Goal: Task Accomplishment & Management: Manage account settings

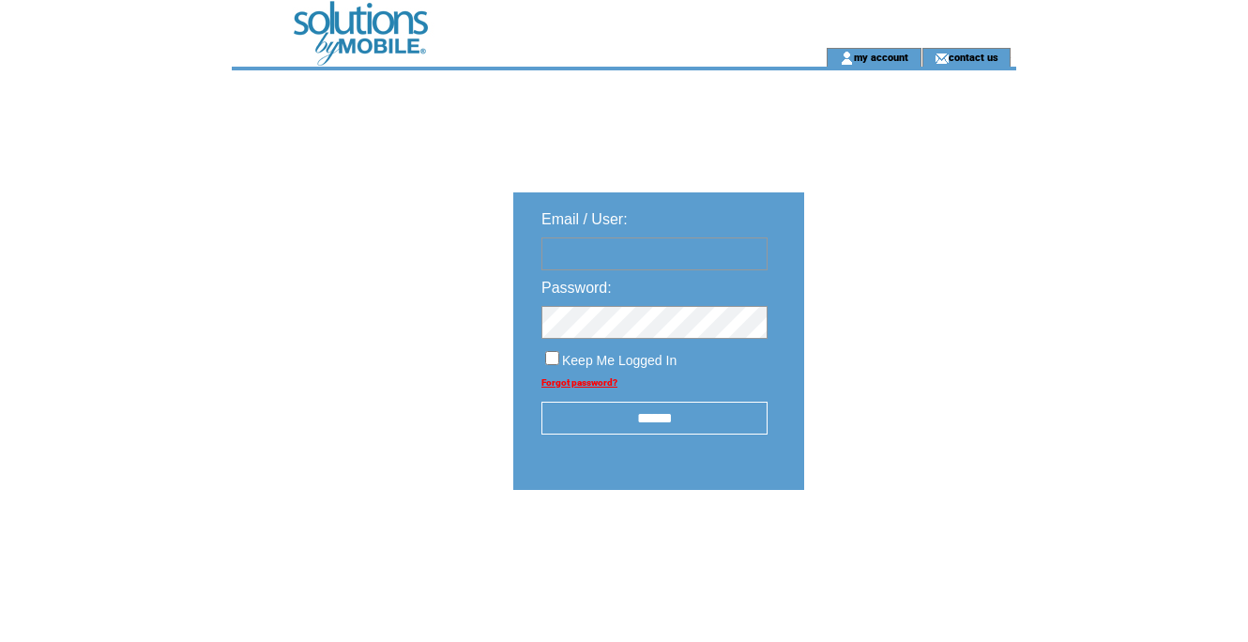
click at [731, 252] on input "text" at bounding box center [654, 253] width 226 height 33
type input "**********"
click at [680, 425] on input "******" at bounding box center [654, 418] width 226 height 33
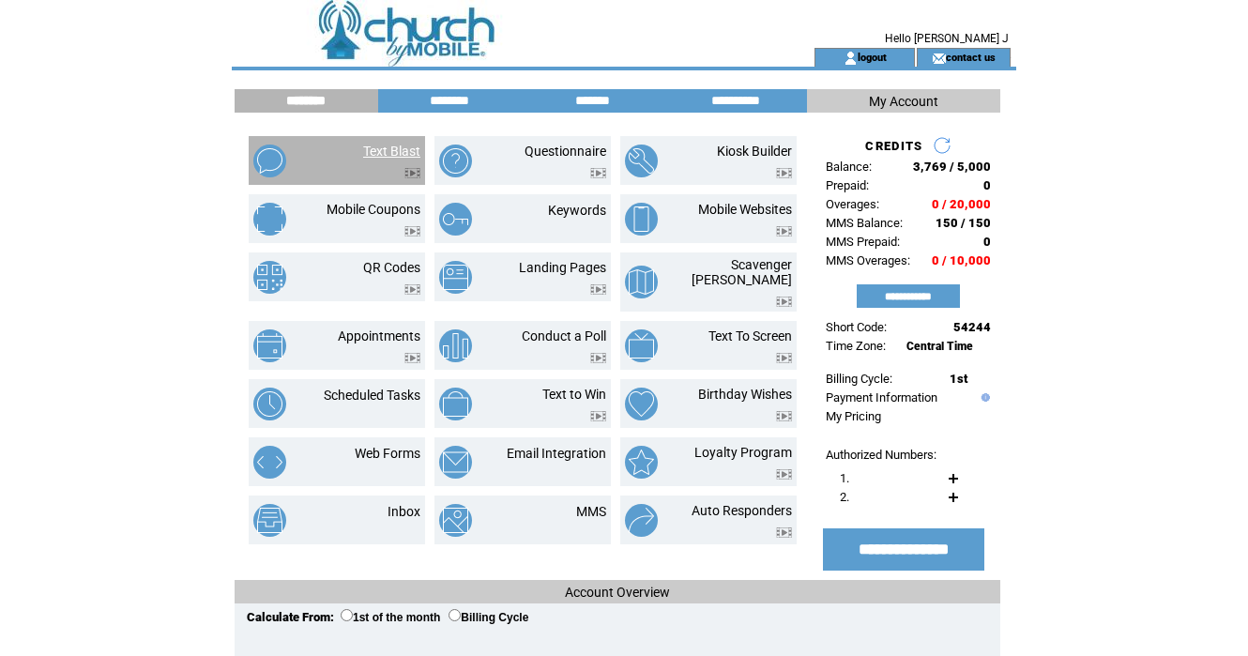
click at [386, 146] on link "Text Blast" at bounding box center [391, 151] width 57 height 15
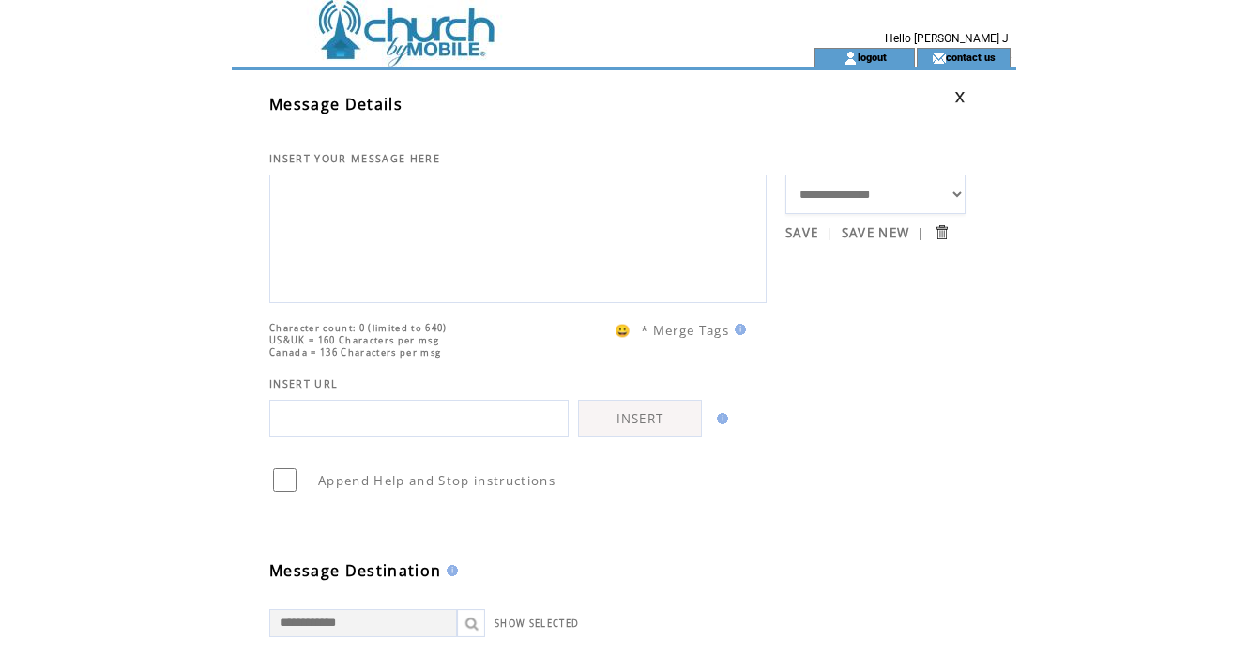
click at [391, 37] on td at bounding box center [489, 24] width 515 height 48
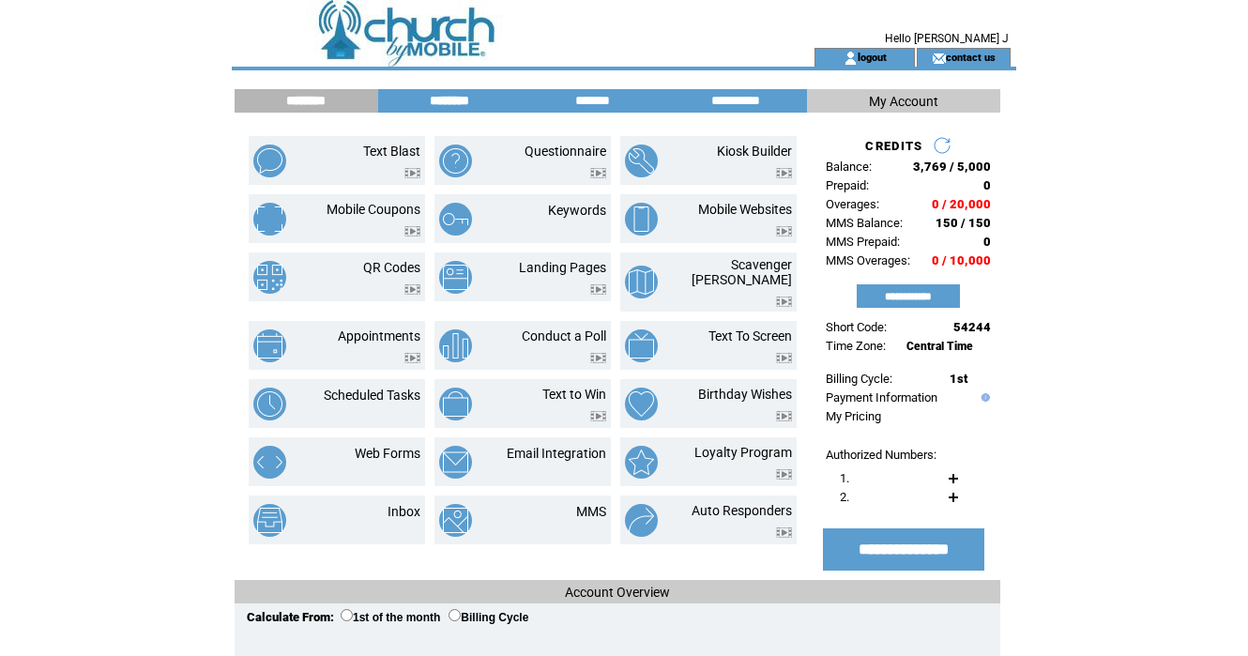
click at [438, 99] on input "********" at bounding box center [449, 101] width 141 height 16
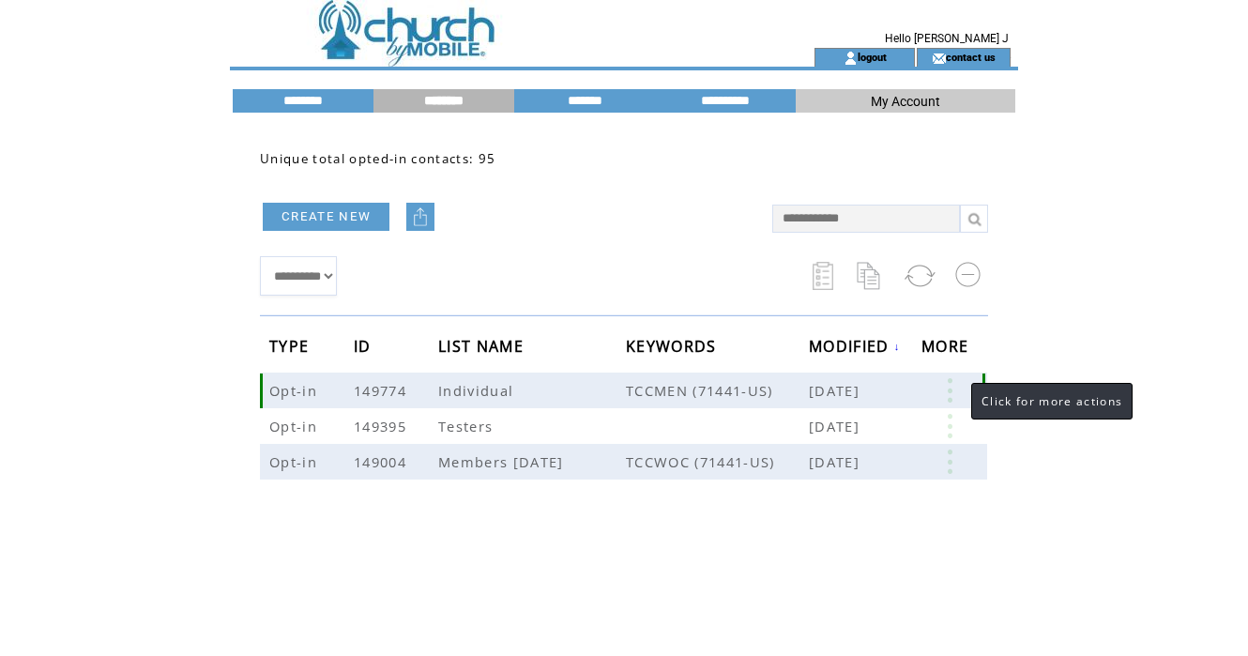
click at [952, 387] on link at bounding box center [950, 390] width 56 height 24
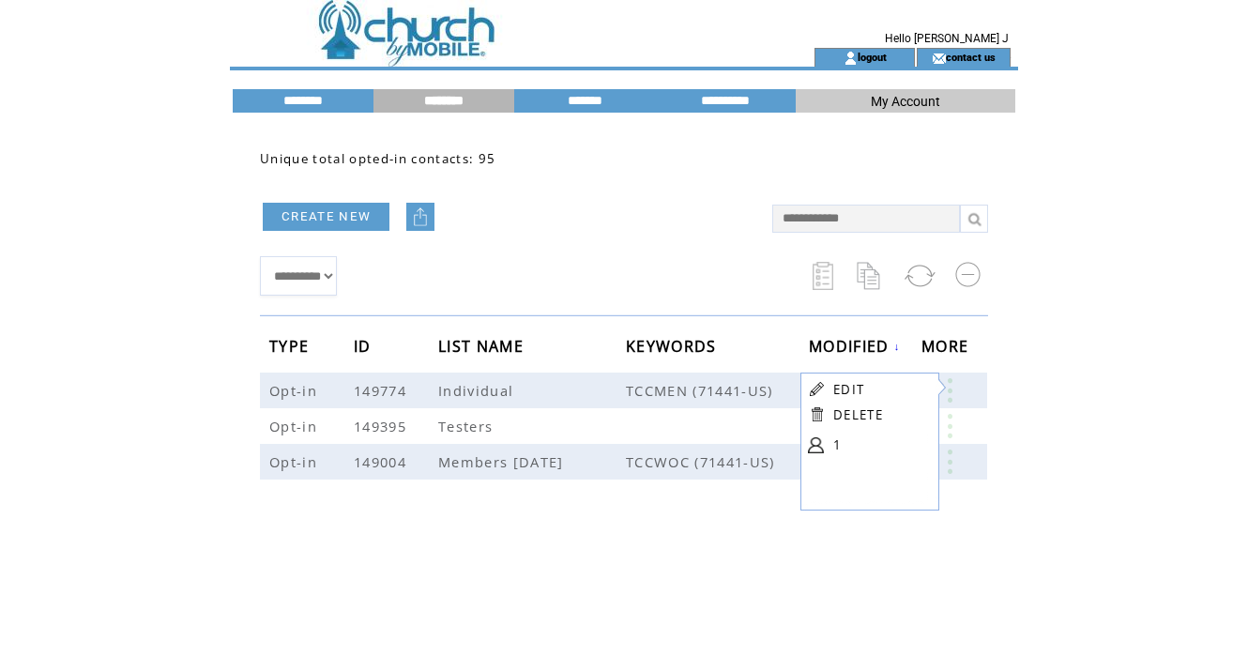
click at [1033, 412] on html "**********" at bounding box center [624, 328] width 1248 height 656
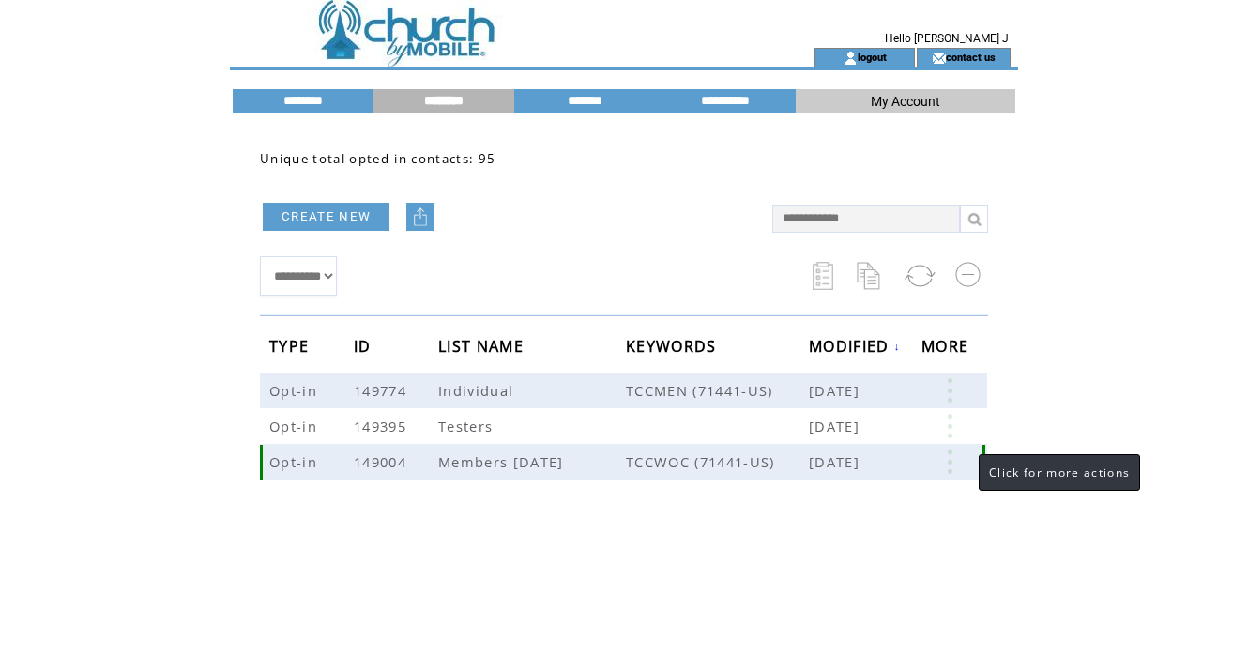
click at [954, 462] on link at bounding box center [950, 461] width 56 height 24
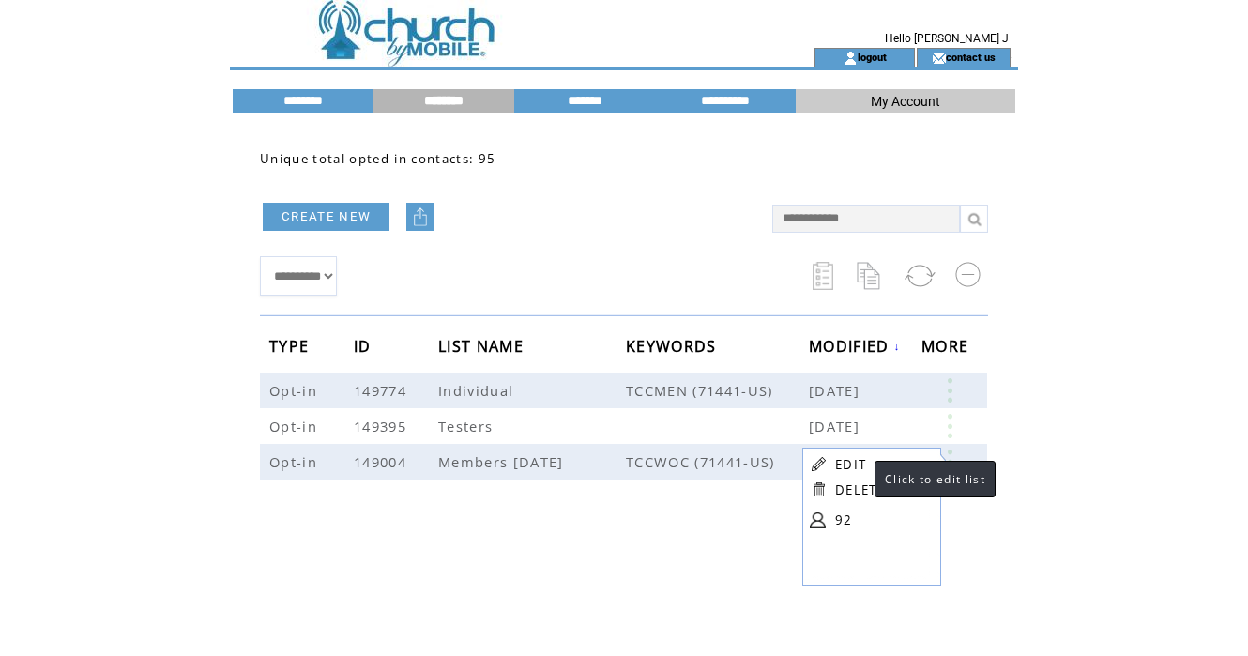
click at [856, 460] on link "EDIT" at bounding box center [850, 464] width 31 height 17
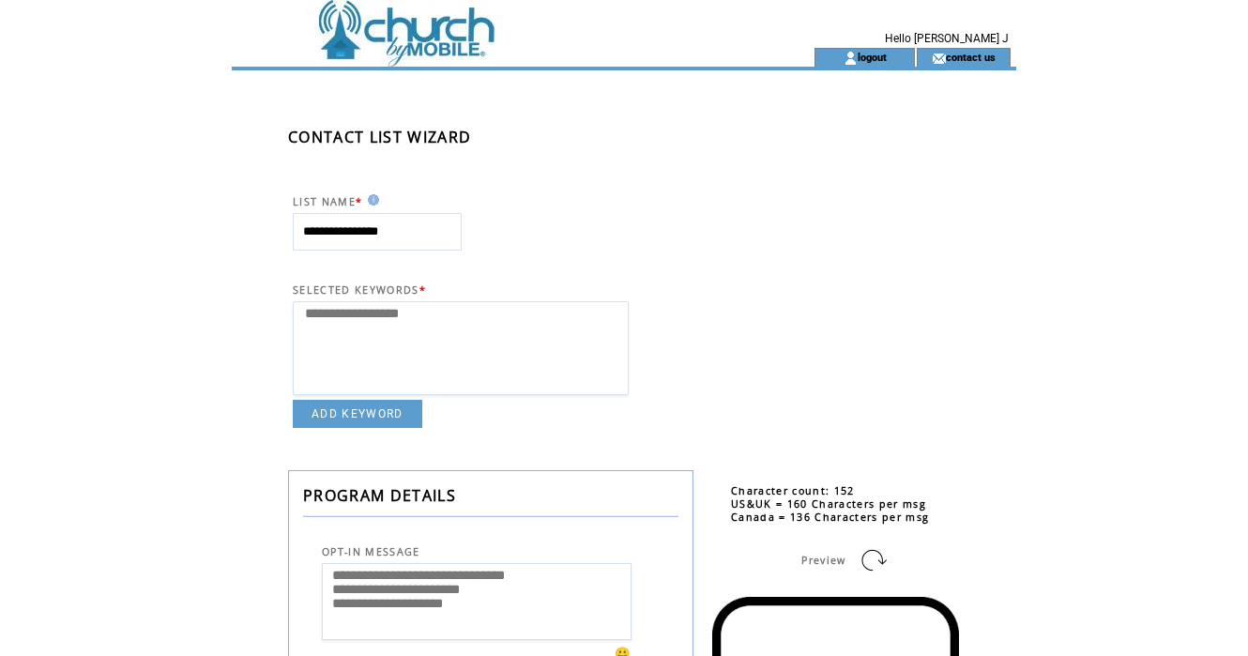
select select
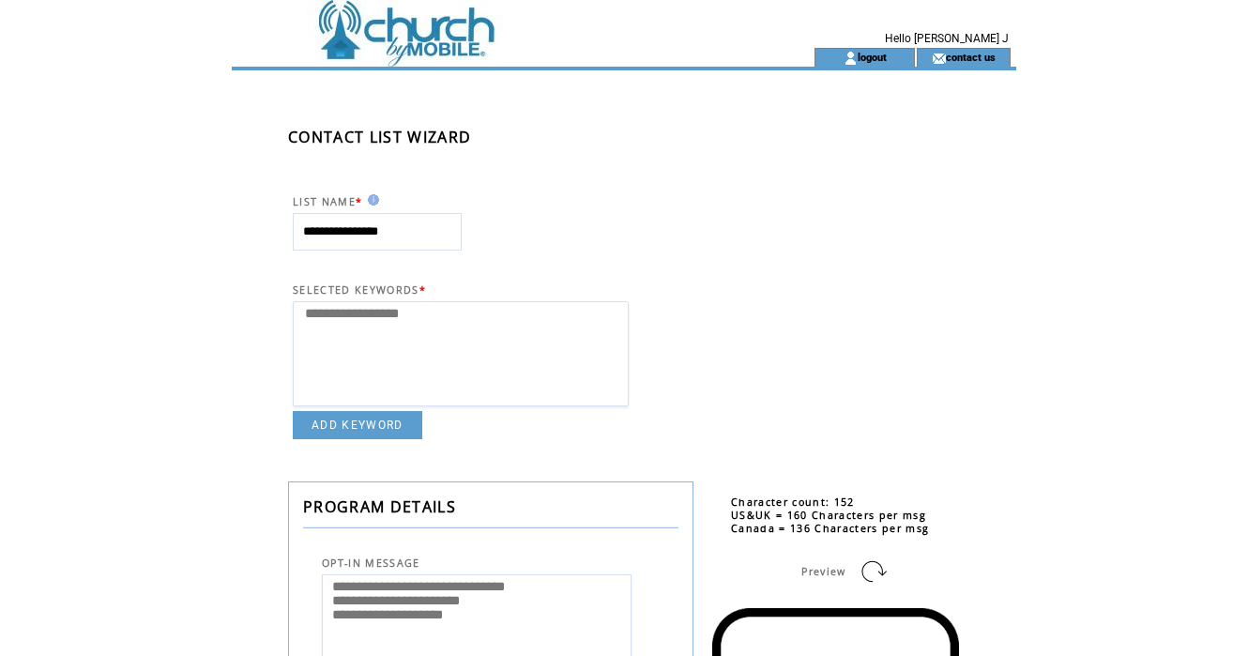
click at [341, 25] on td at bounding box center [489, 24] width 515 height 48
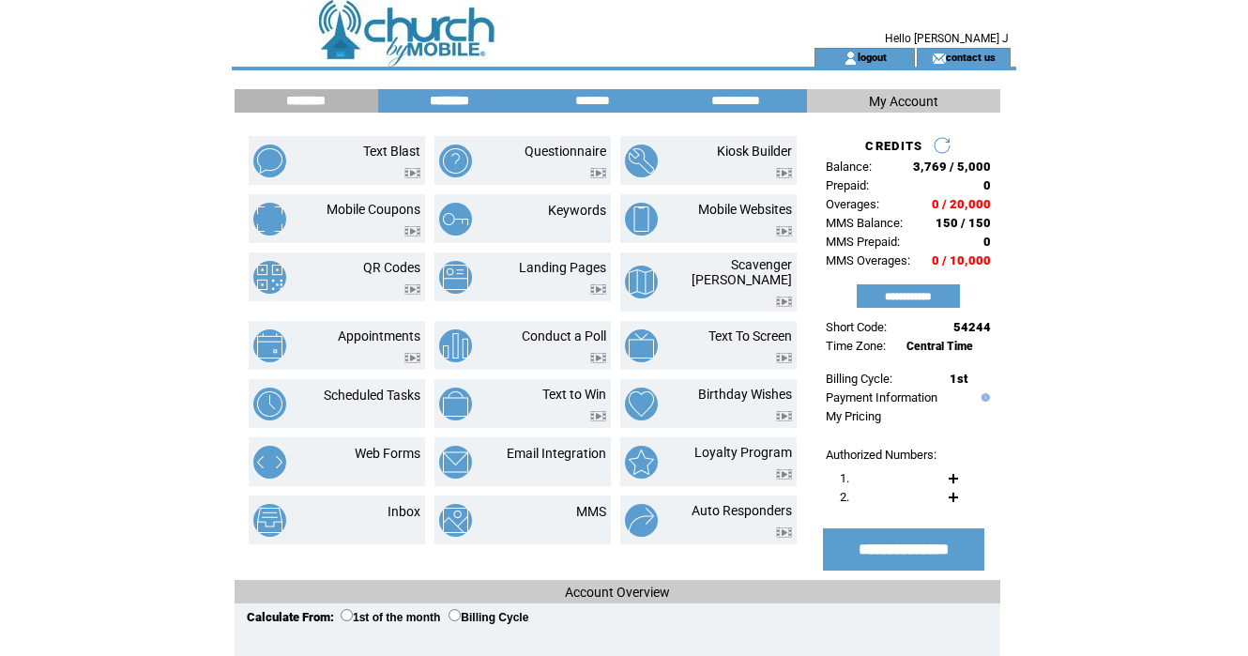
click at [420, 96] on input "********" at bounding box center [449, 101] width 141 height 16
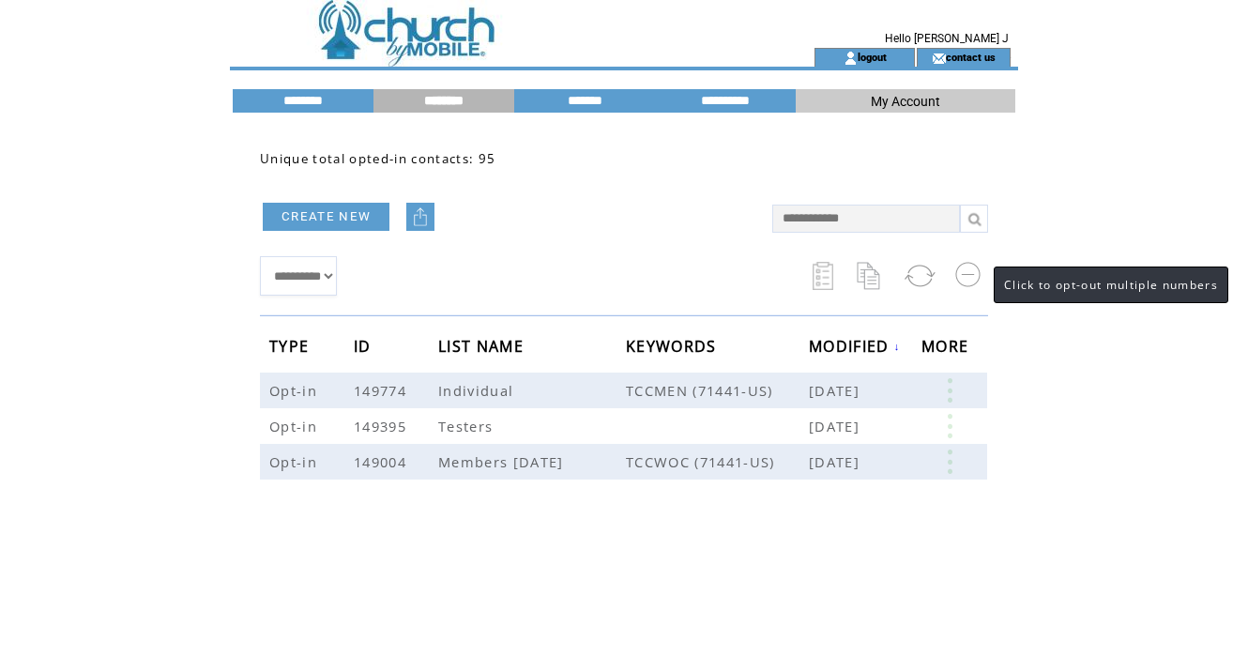
click at [974, 271] on link at bounding box center [971, 276] width 33 height 28
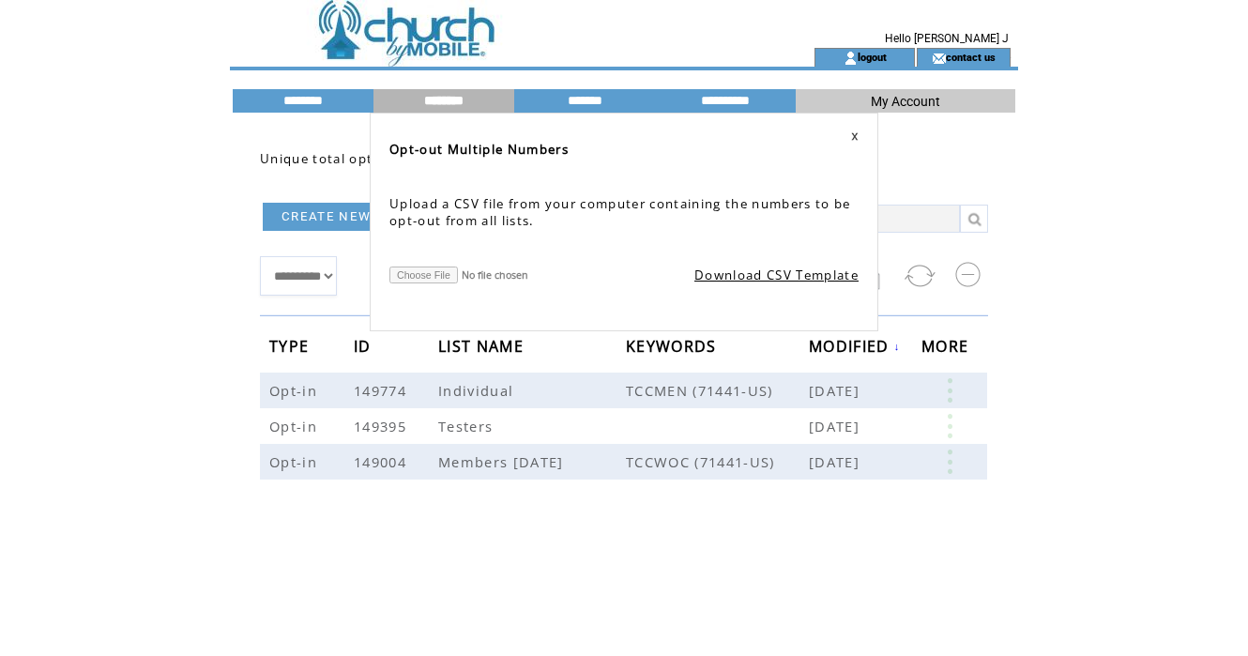
click at [857, 140] on link at bounding box center [855, 136] width 8 height 8
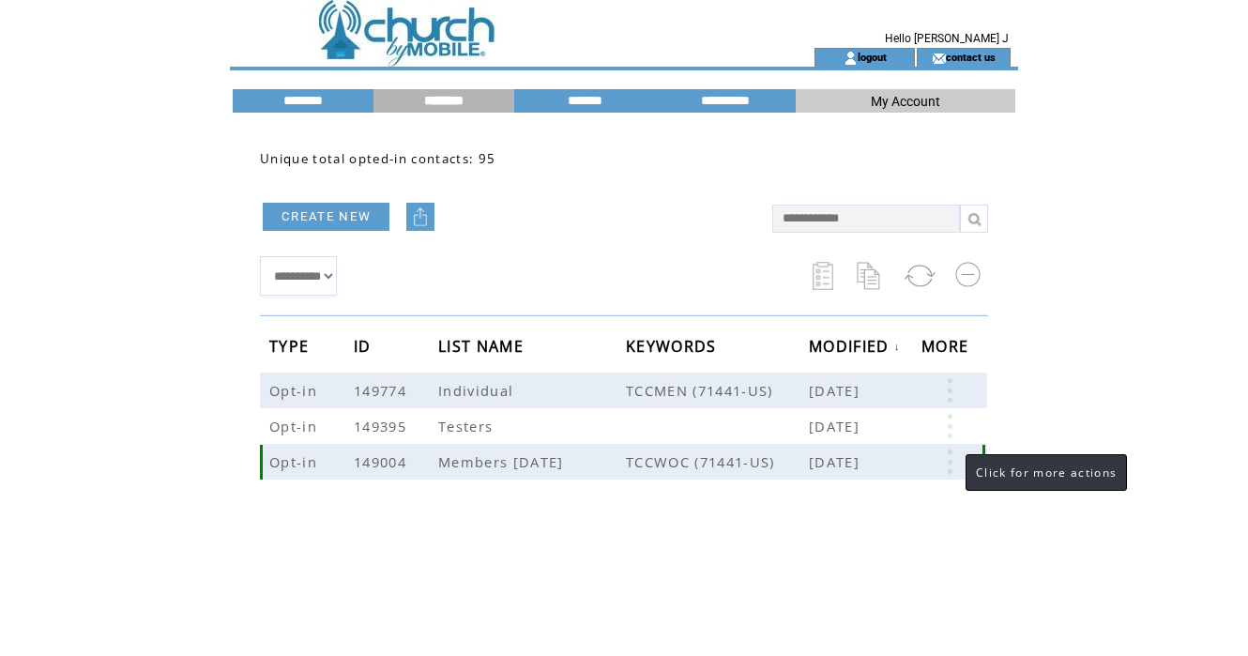
click at [949, 463] on link at bounding box center [950, 461] width 56 height 24
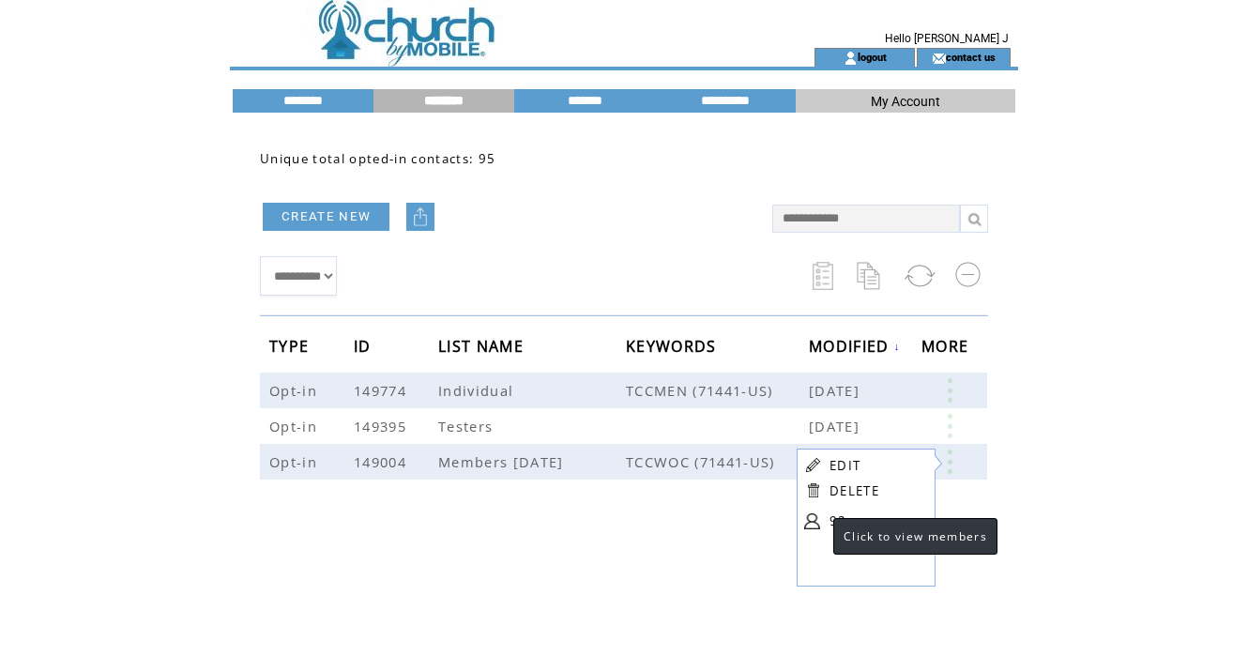
click at [815, 521] on link at bounding box center [812, 521] width 16 height 16
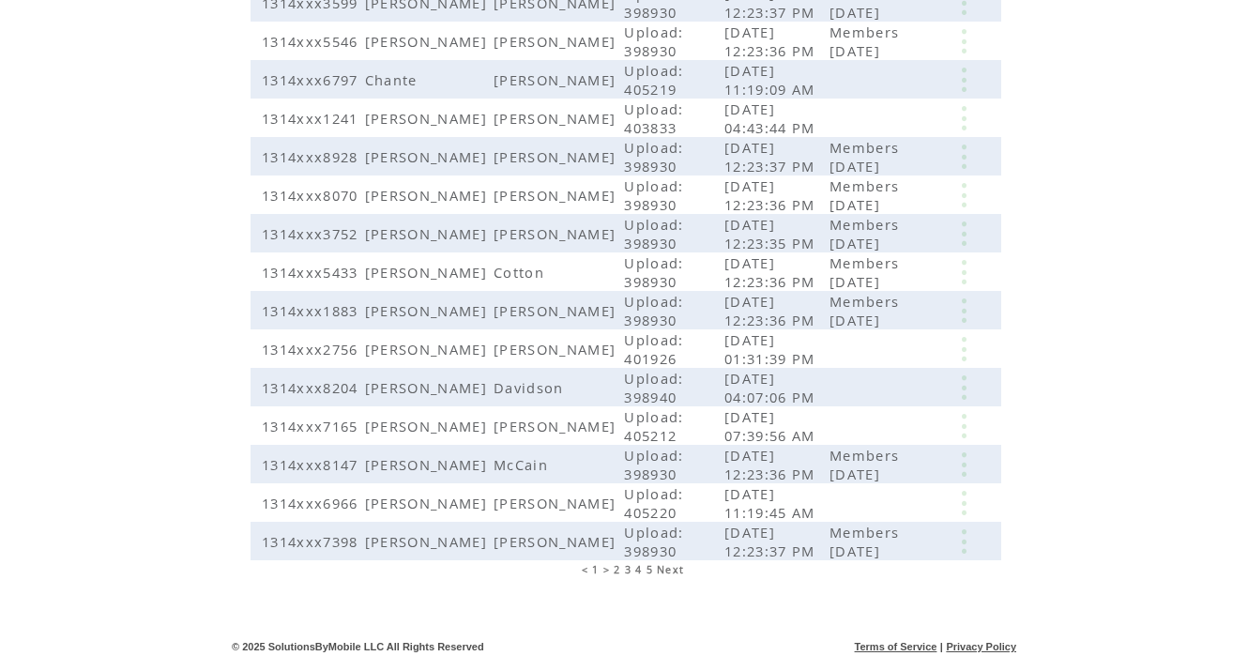
scroll to position [442, 0]
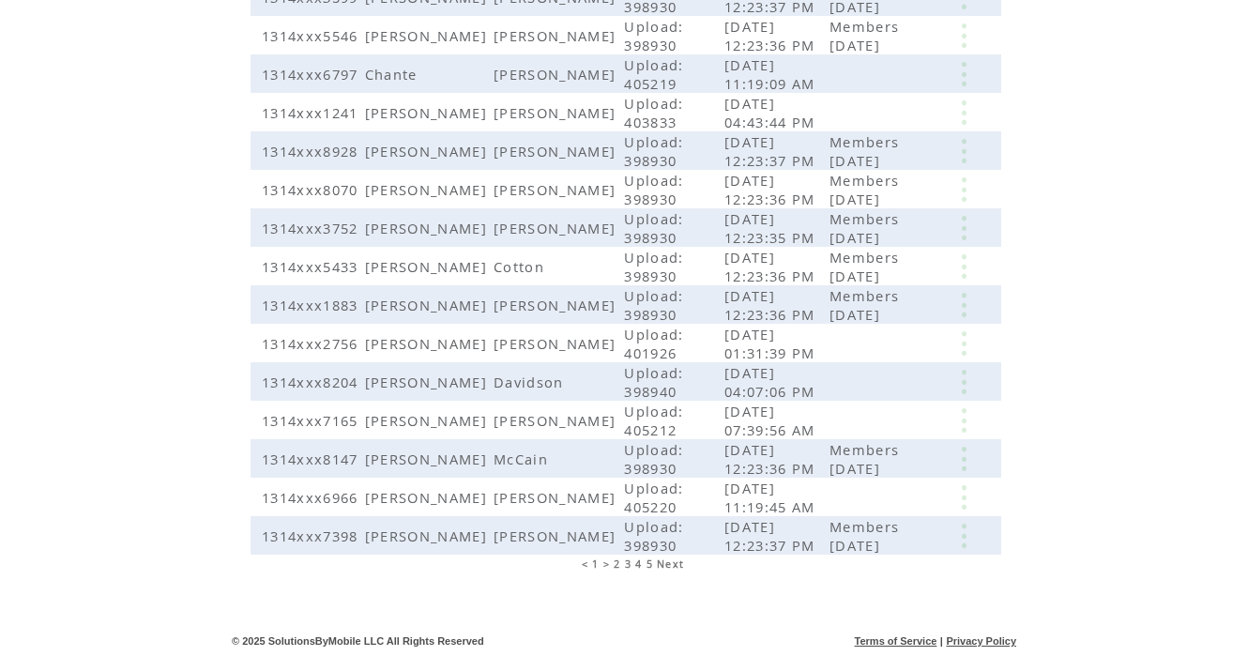
click at [614, 564] on span "2" at bounding box center [617, 563] width 7 height 13
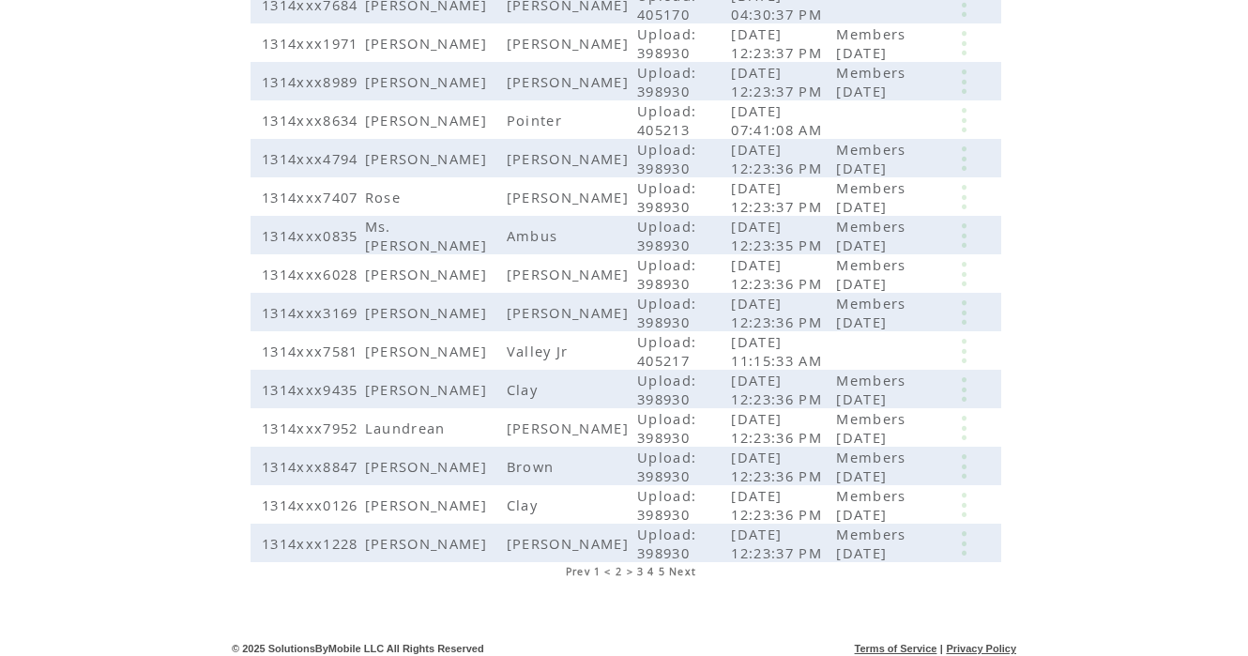
scroll to position [423, 0]
click at [642, 575] on span "3" at bounding box center [640, 568] width 7 height 13
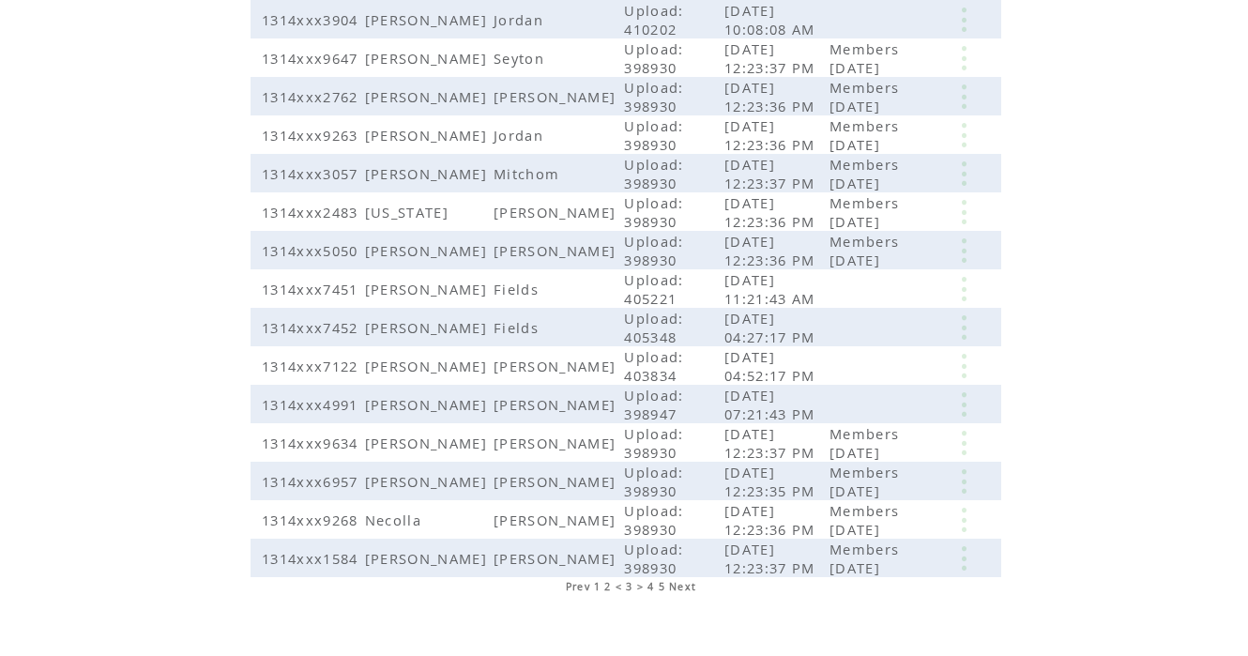
scroll to position [442, 0]
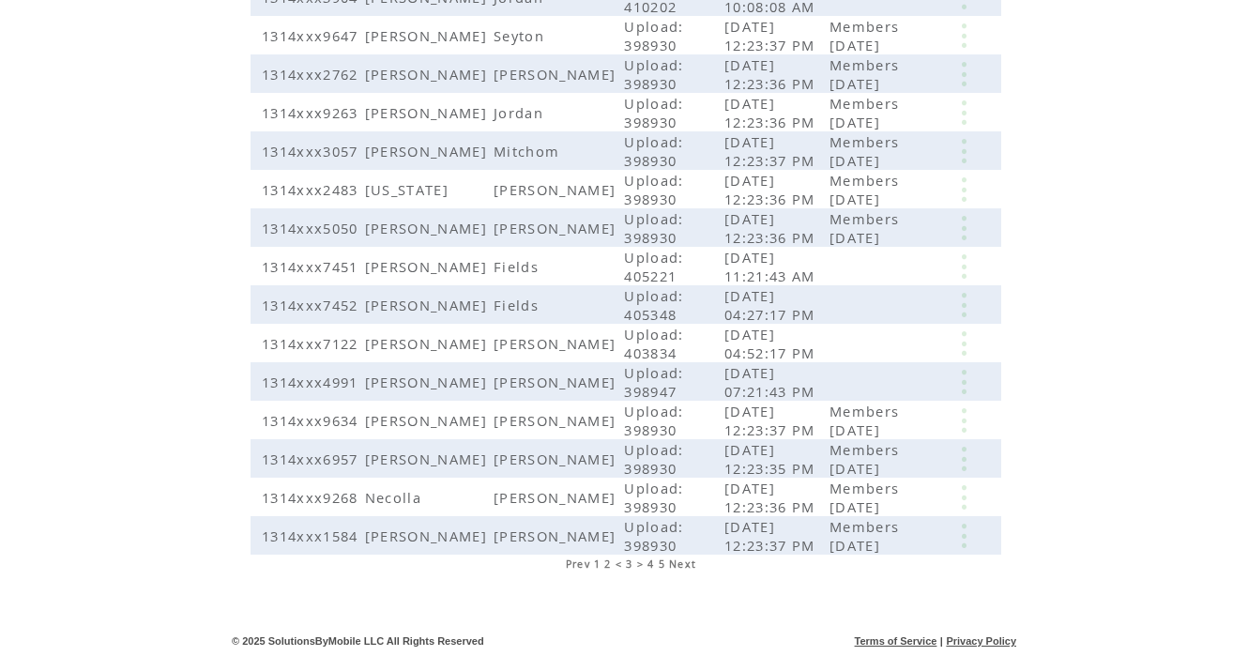
click at [648, 566] on span "4" at bounding box center [651, 563] width 7 height 13
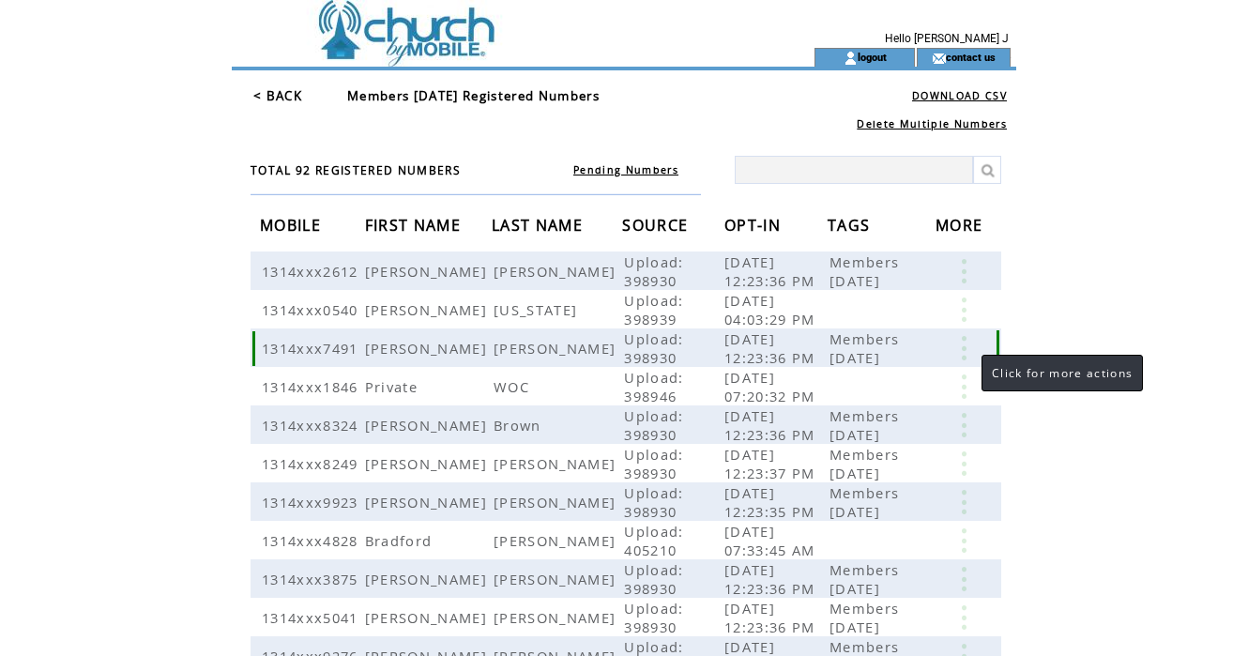
click at [963, 355] on link at bounding box center [964, 348] width 56 height 24
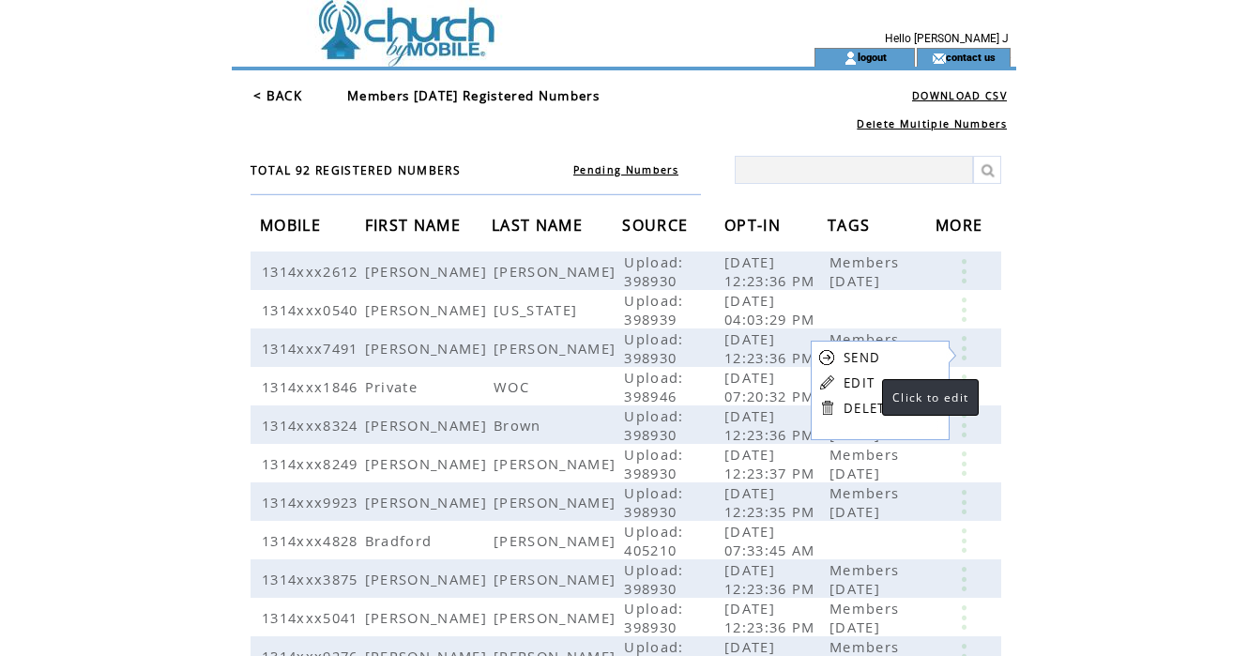
click at [861, 382] on link "EDIT" at bounding box center [859, 382] width 31 height 17
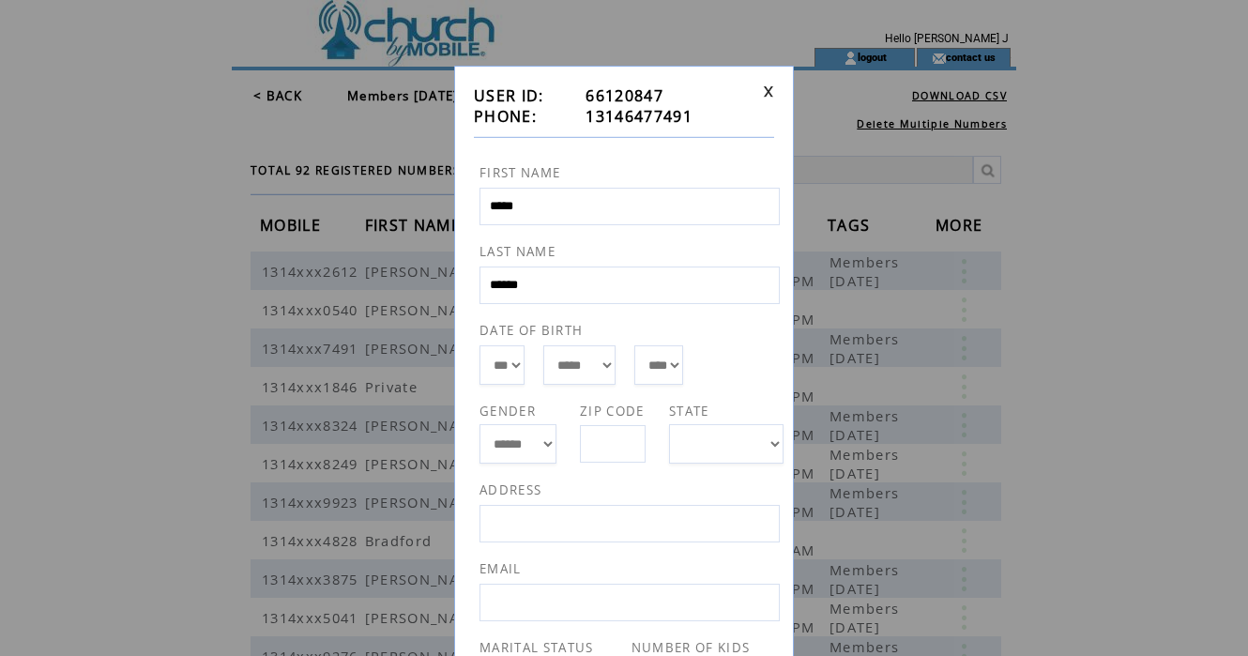
click at [769, 99] on td at bounding box center [765, 105] width 18 height 41
click at [765, 93] on link at bounding box center [768, 91] width 11 height 12
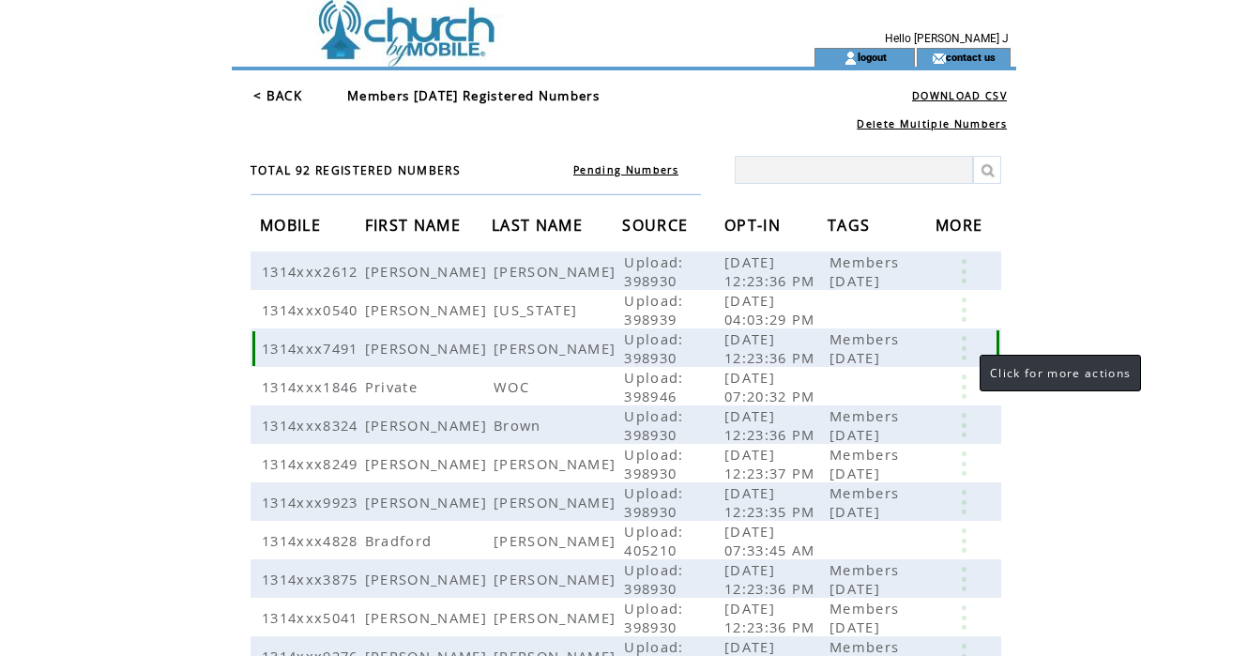
click at [961, 360] on link at bounding box center [964, 348] width 56 height 24
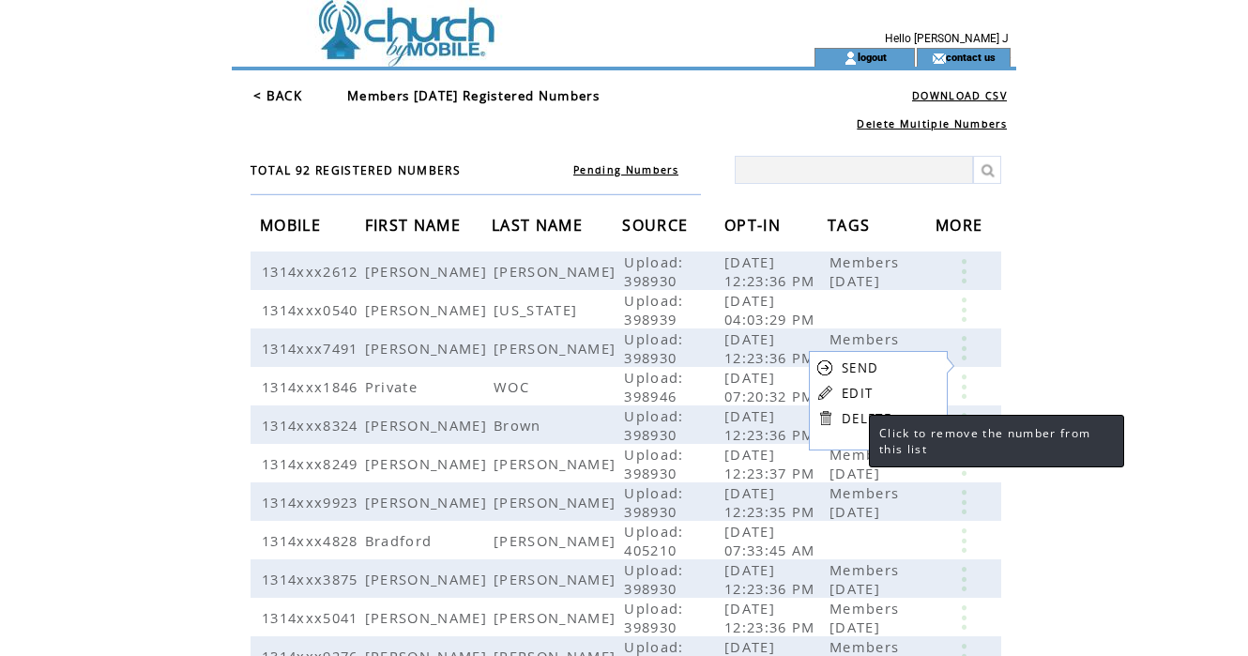
click at [850, 417] on link "DELETE" at bounding box center [867, 418] width 50 height 17
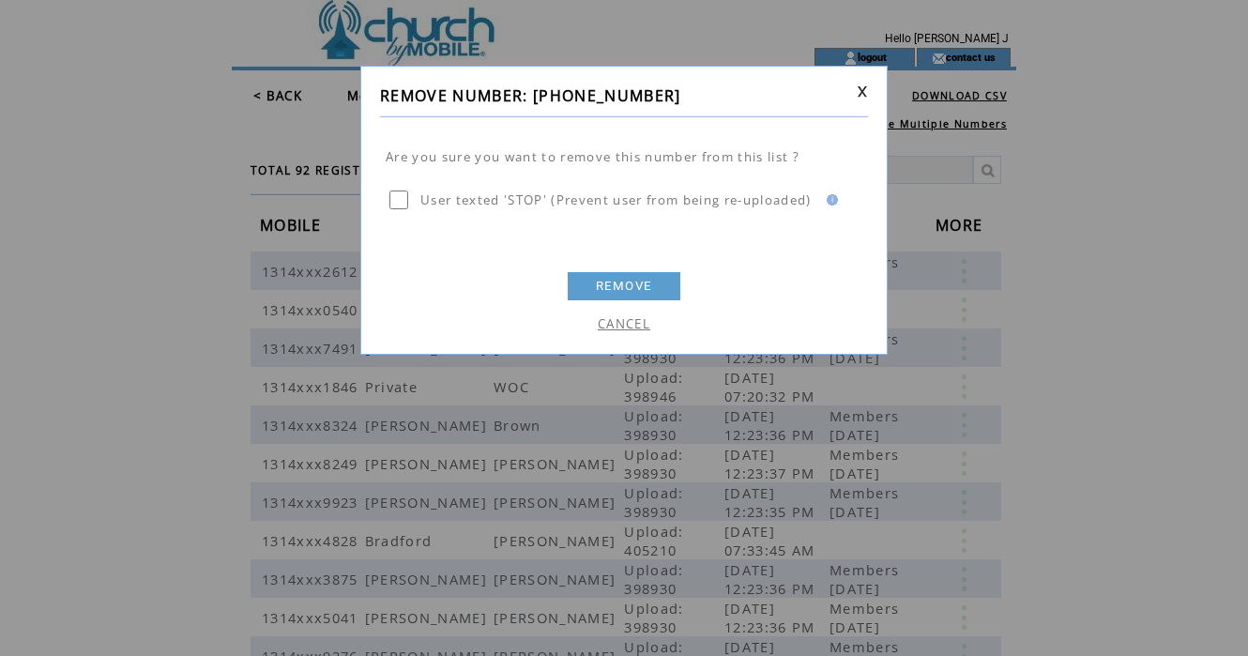
click at [641, 280] on link "REMOVE" at bounding box center [624, 286] width 113 height 28
